Goal: Find specific page/section: Find specific page/section

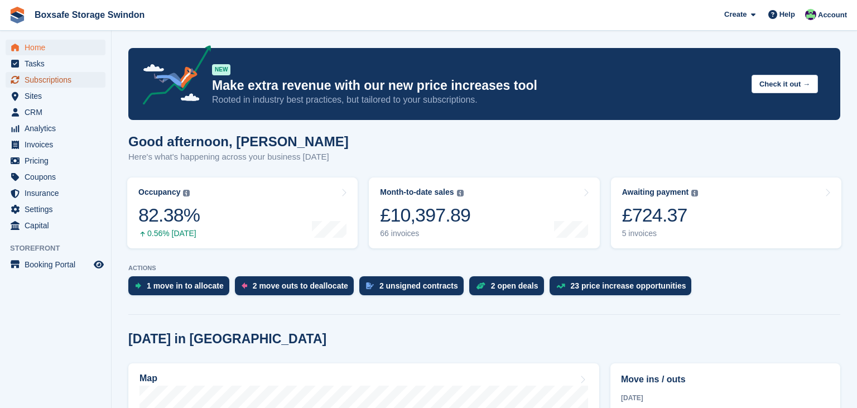
click at [71, 78] on span "Subscriptions" at bounding box center [58, 80] width 67 height 16
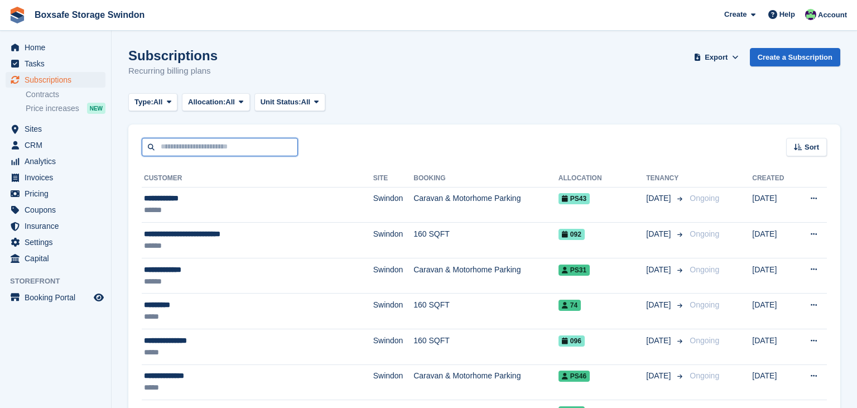
click at [240, 151] on input "text" at bounding box center [220, 147] width 156 height 18
type input "******"
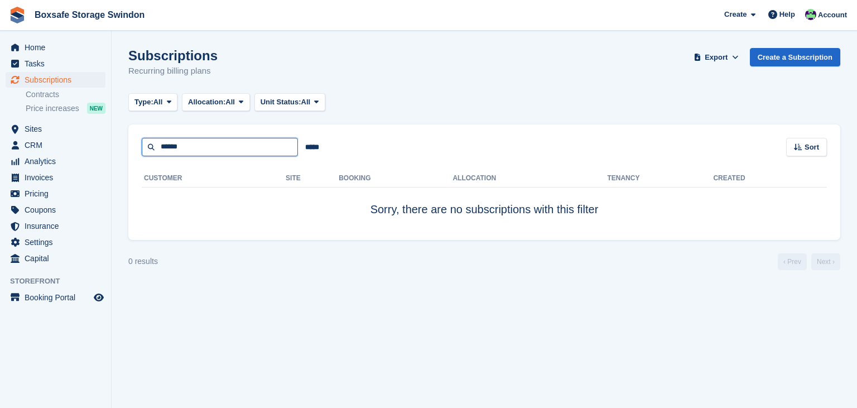
click at [240, 151] on input "******" at bounding box center [220, 147] width 156 height 18
type input "*"
click at [64, 81] on span "Subscriptions" at bounding box center [58, 80] width 67 height 16
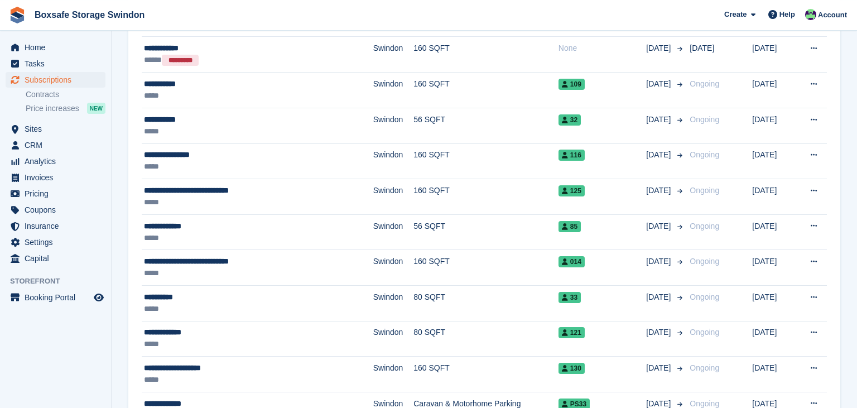
scroll to position [1610, 0]
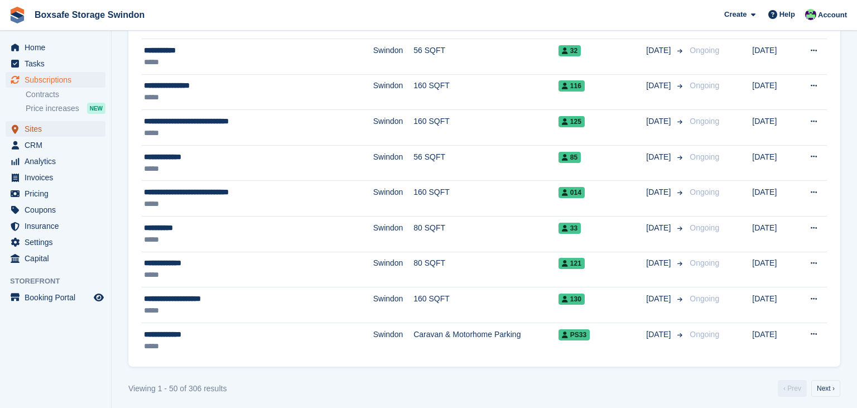
click at [44, 136] on span "Sites" at bounding box center [58, 129] width 67 height 16
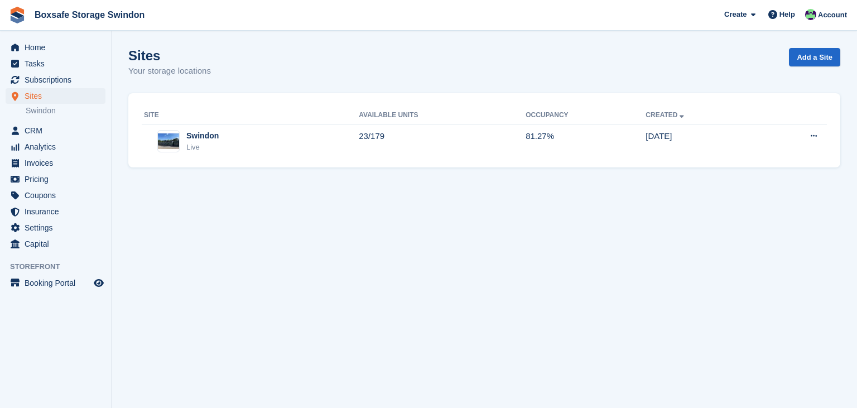
click at [47, 118] on div "Sites Sites Sites [GEOGRAPHIC_DATA] [GEOGRAPHIC_DATA]" at bounding box center [55, 105] width 111 height 35
click at [54, 115] on link "Swindon" at bounding box center [66, 110] width 80 height 11
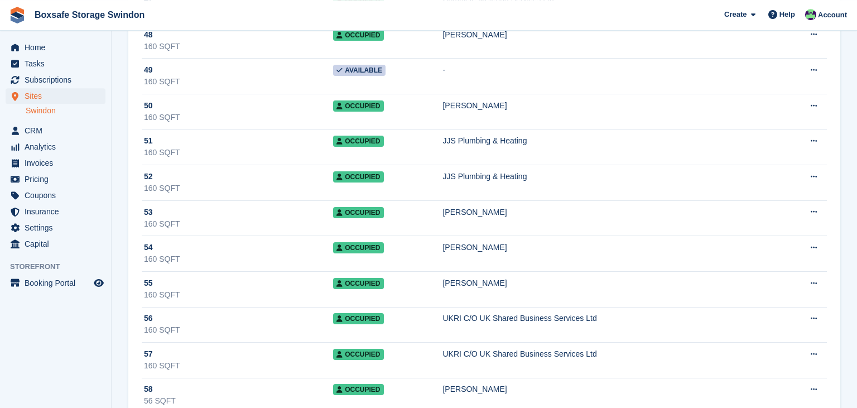
scroll to position [3229, 0]
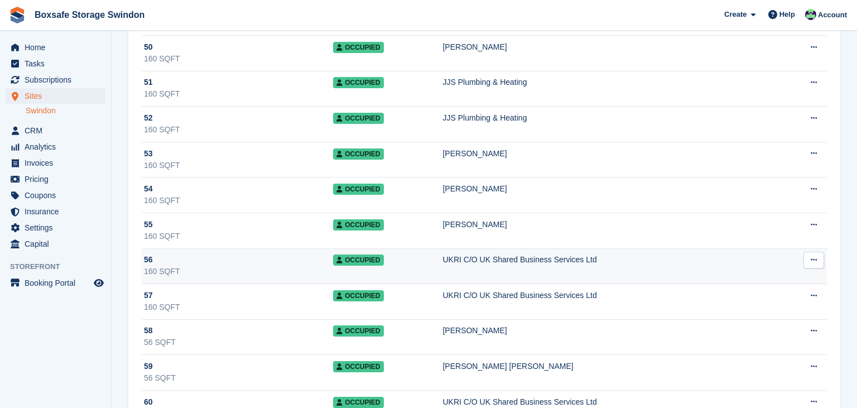
click at [544, 260] on td "UKRI C/O UK Shared Business Services Ltd" at bounding box center [614, 266] width 343 height 36
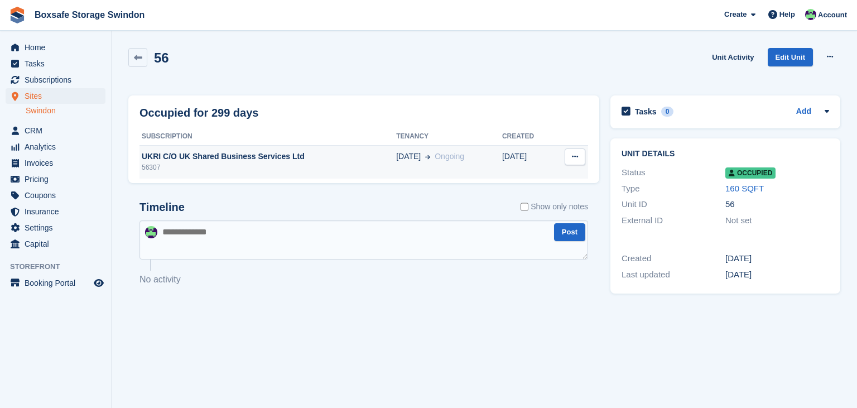
click at [224, 162] on div "UKRI C/O UK Shared Business Services Ltd" at bounding box center [268, 157] width 257 height 12
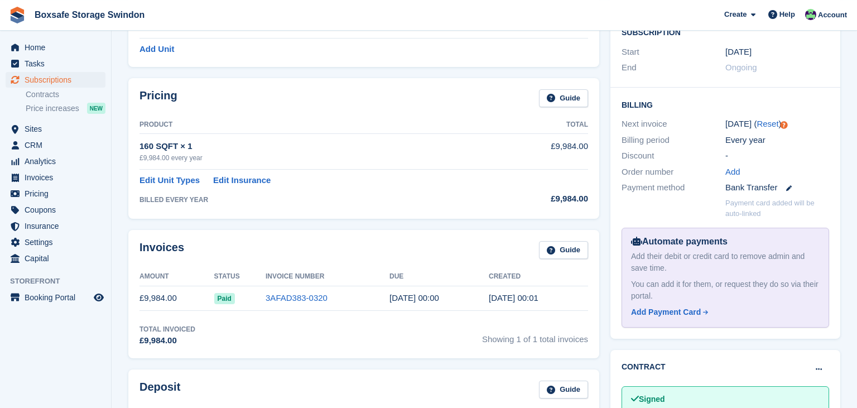
scroll to position [234, 0]
